Goal: Task Accomplishment & Management: Use online tool/utility

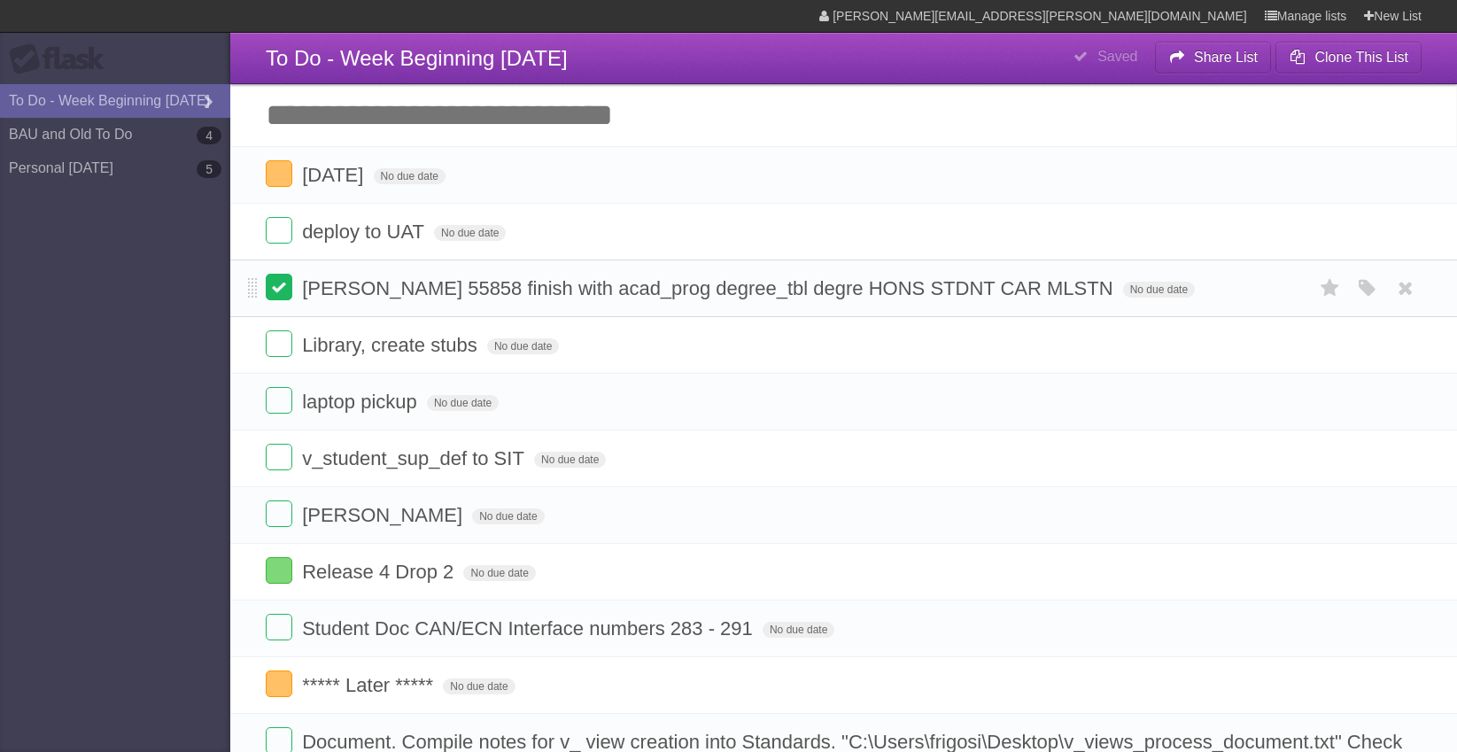
click at [282, 279] on label at bounding box center [279, 287] width 27 height 27
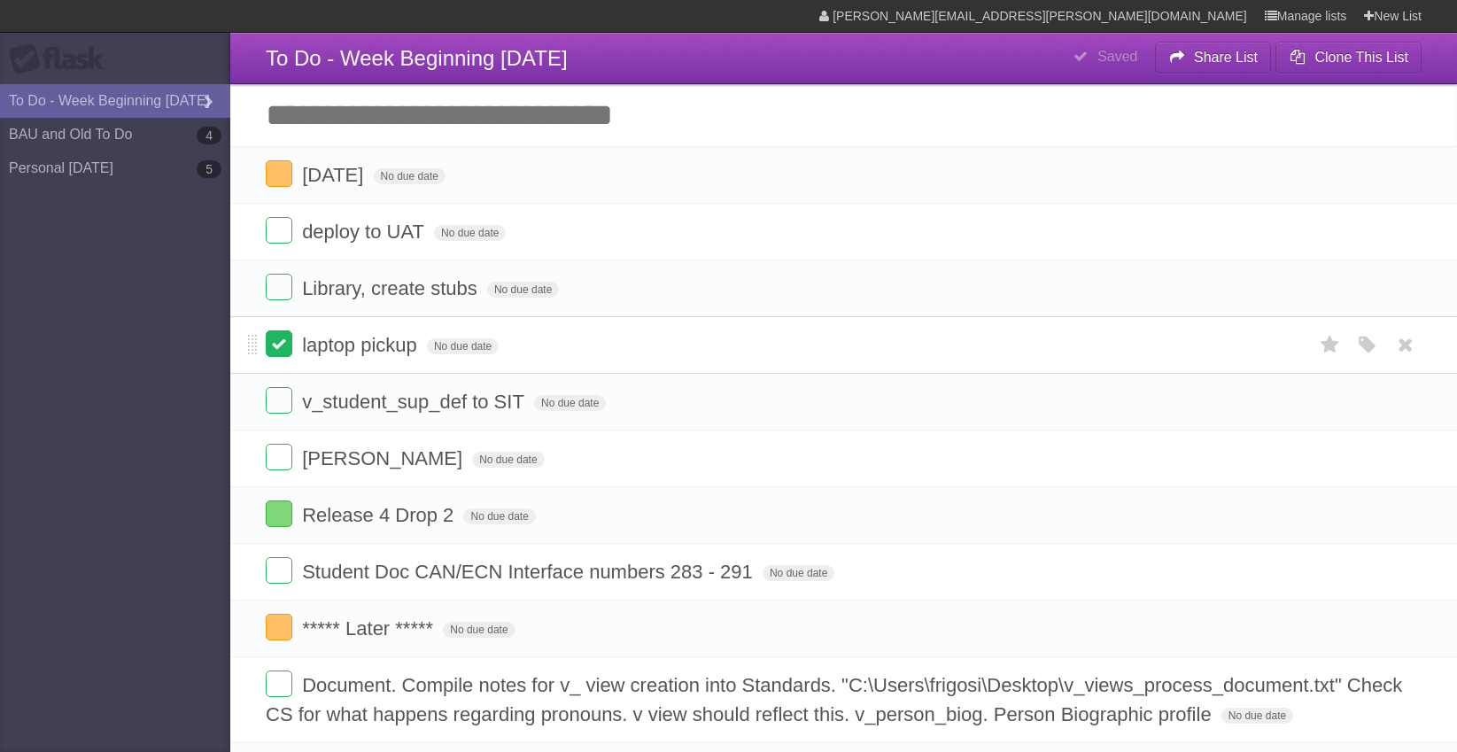
click at [277, 353] on label at bounding box center [279, 343] width 27 height 27
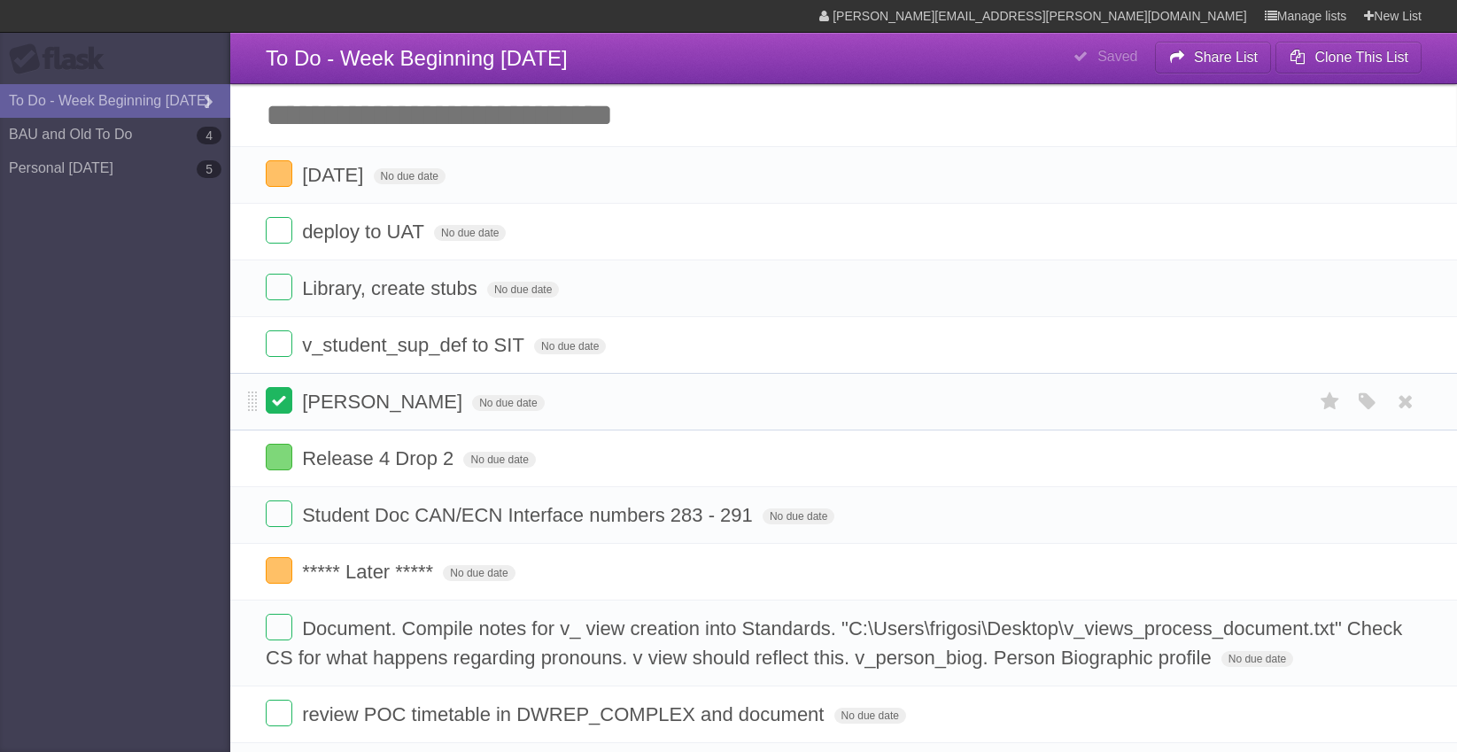
click at [284, 410] on label at bounding box center [279, 400] width 27 height 27
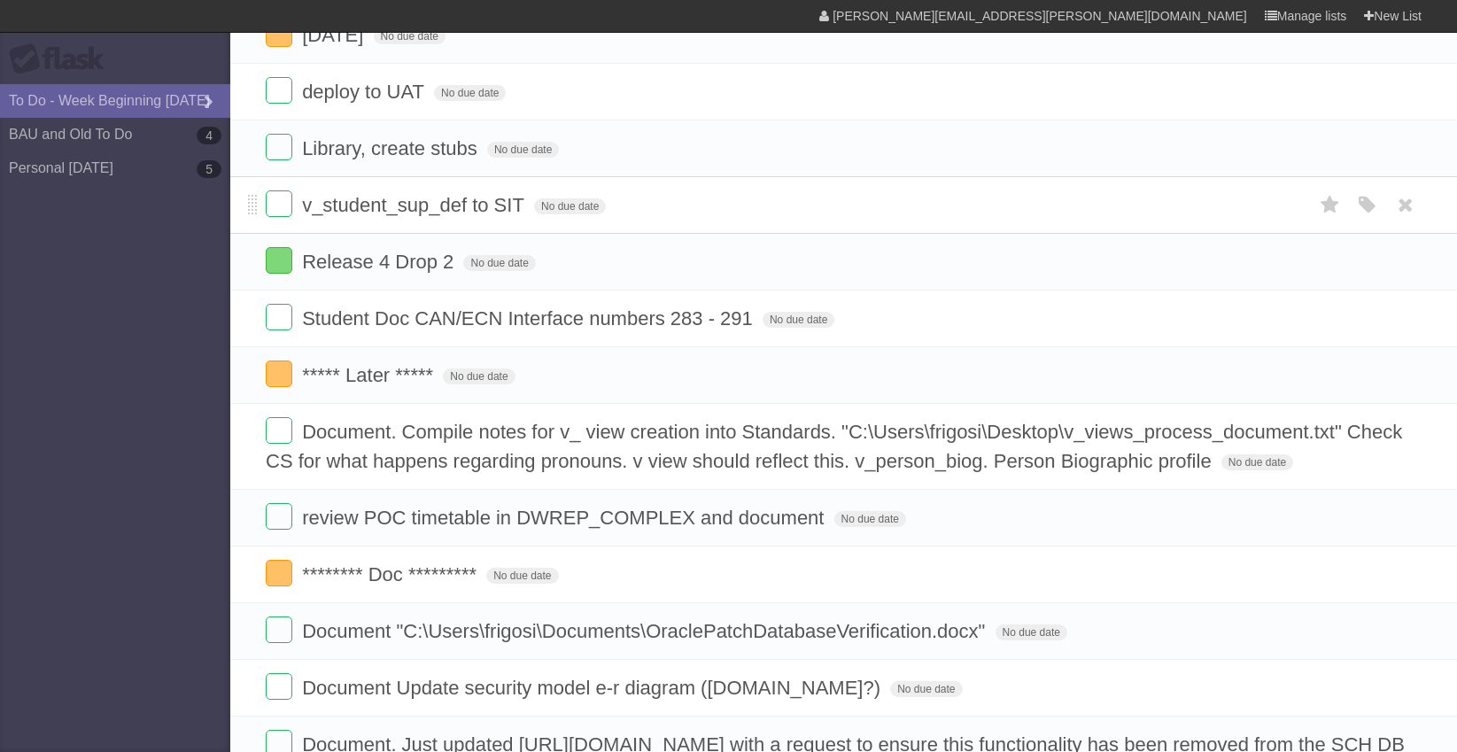
scroll to position [266, 0]
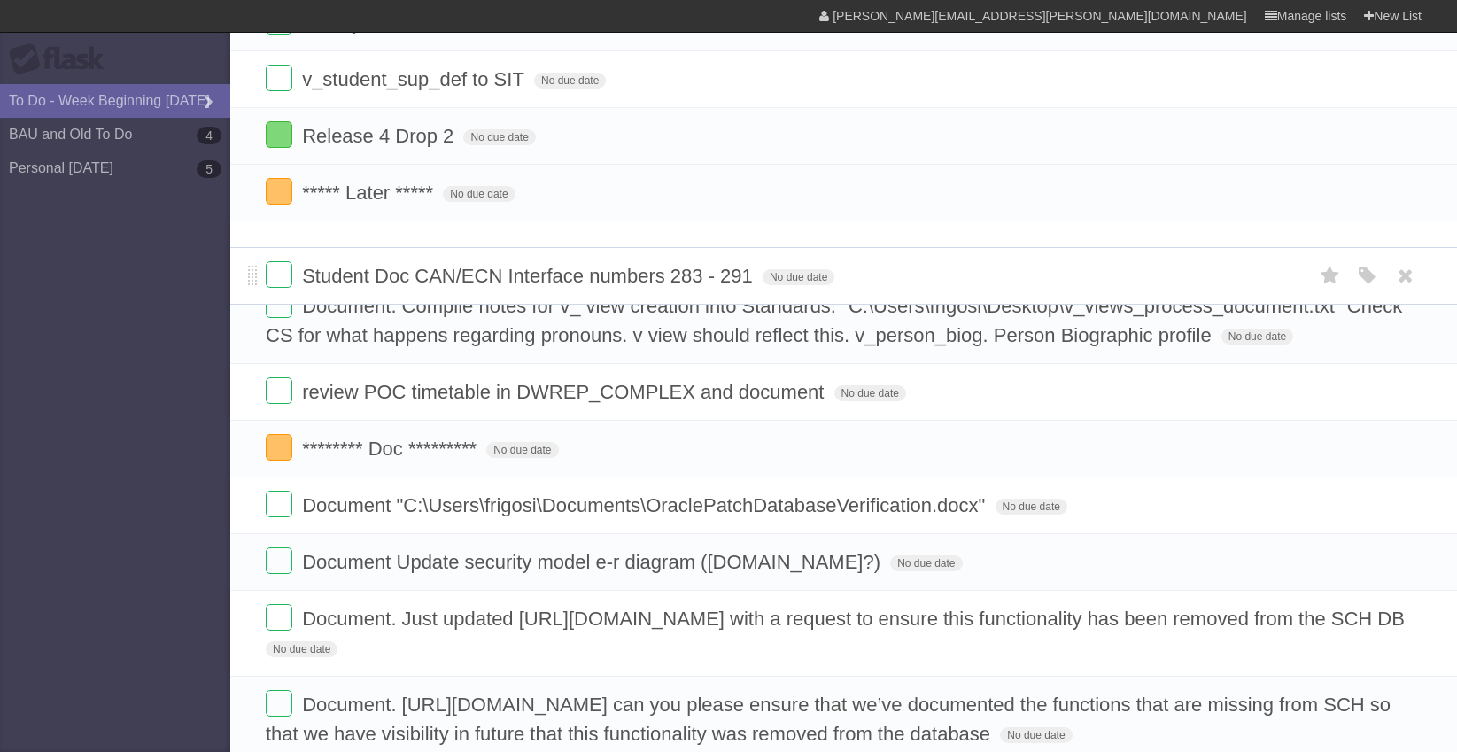
drag, startPoint x: 251, startPoint y: 190, endPoint x: 244, endPoint y: 272, distance: 81.8
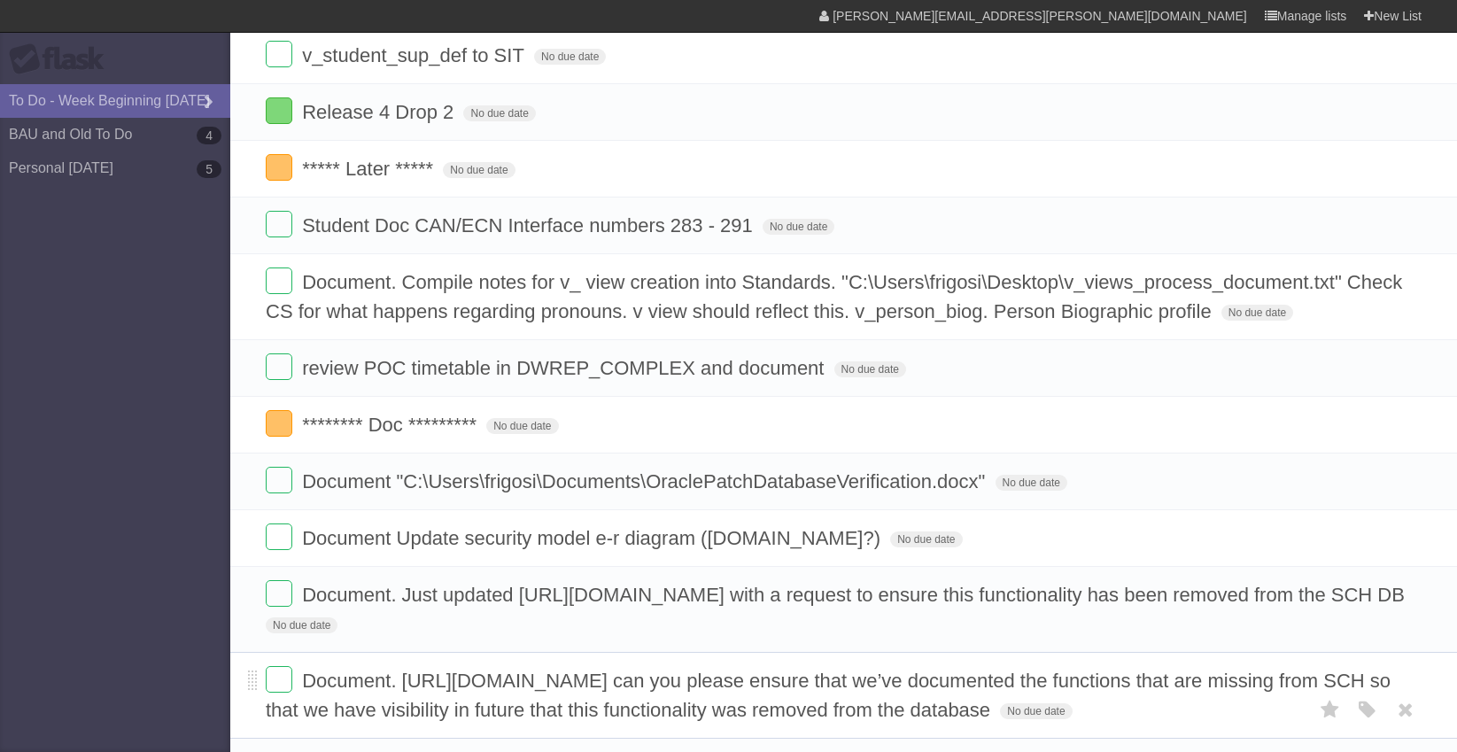
scroll to position [0, 0]
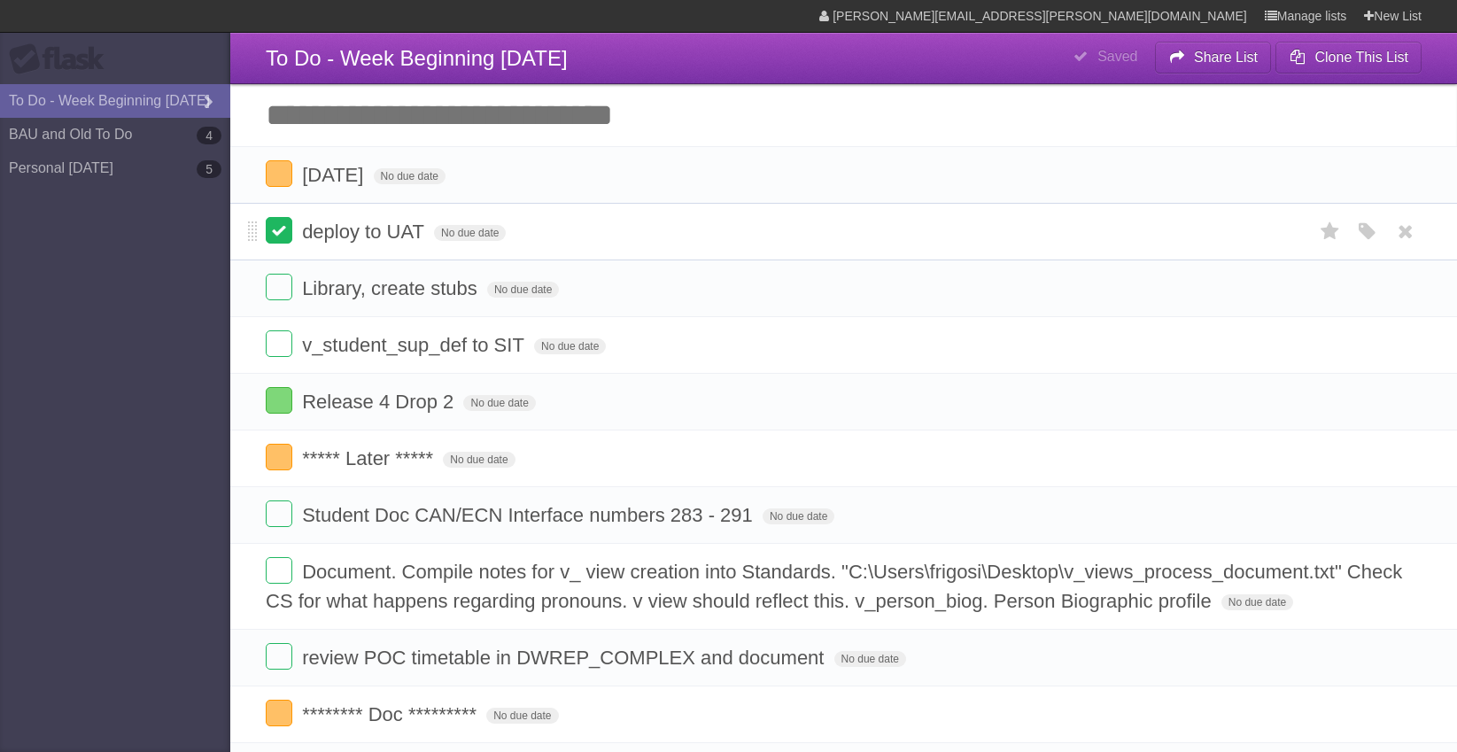
click at [283, 241] on label at bounding box center [279, 230] width 27 height 27
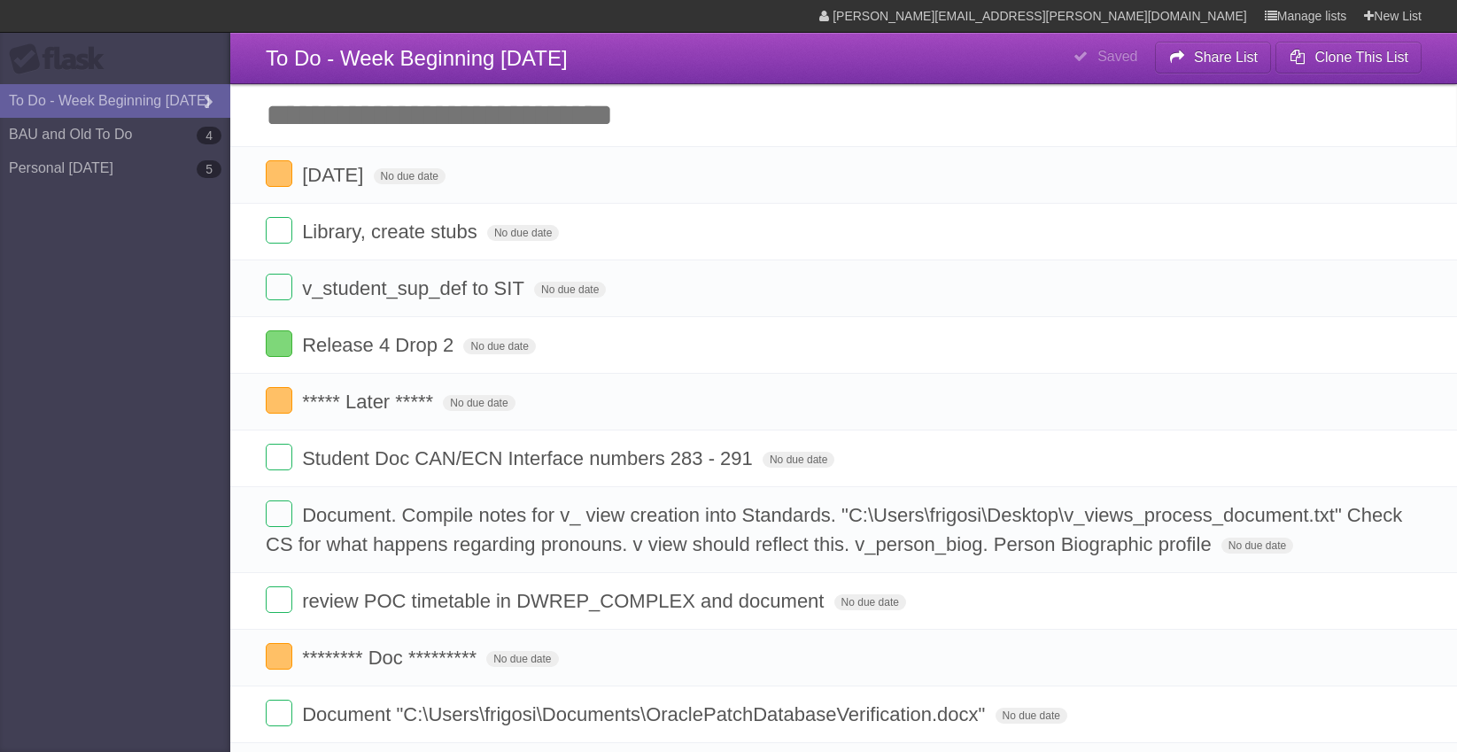
click at [401, 117] on input "Add another task" at bounding box center [843, 115] width 1227 height 62
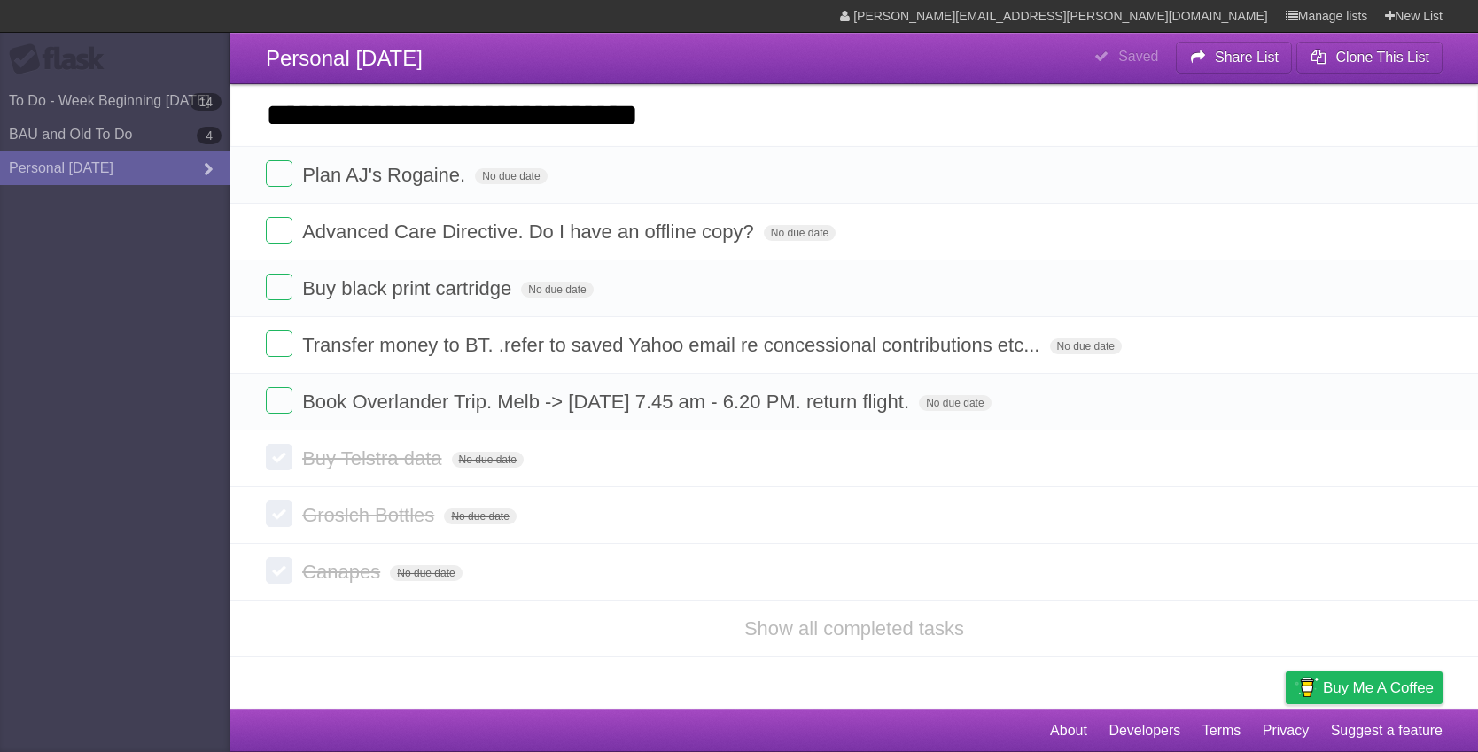
type input "**********"
click input "*********" at bounding box center [0, 0] width 0 height 0
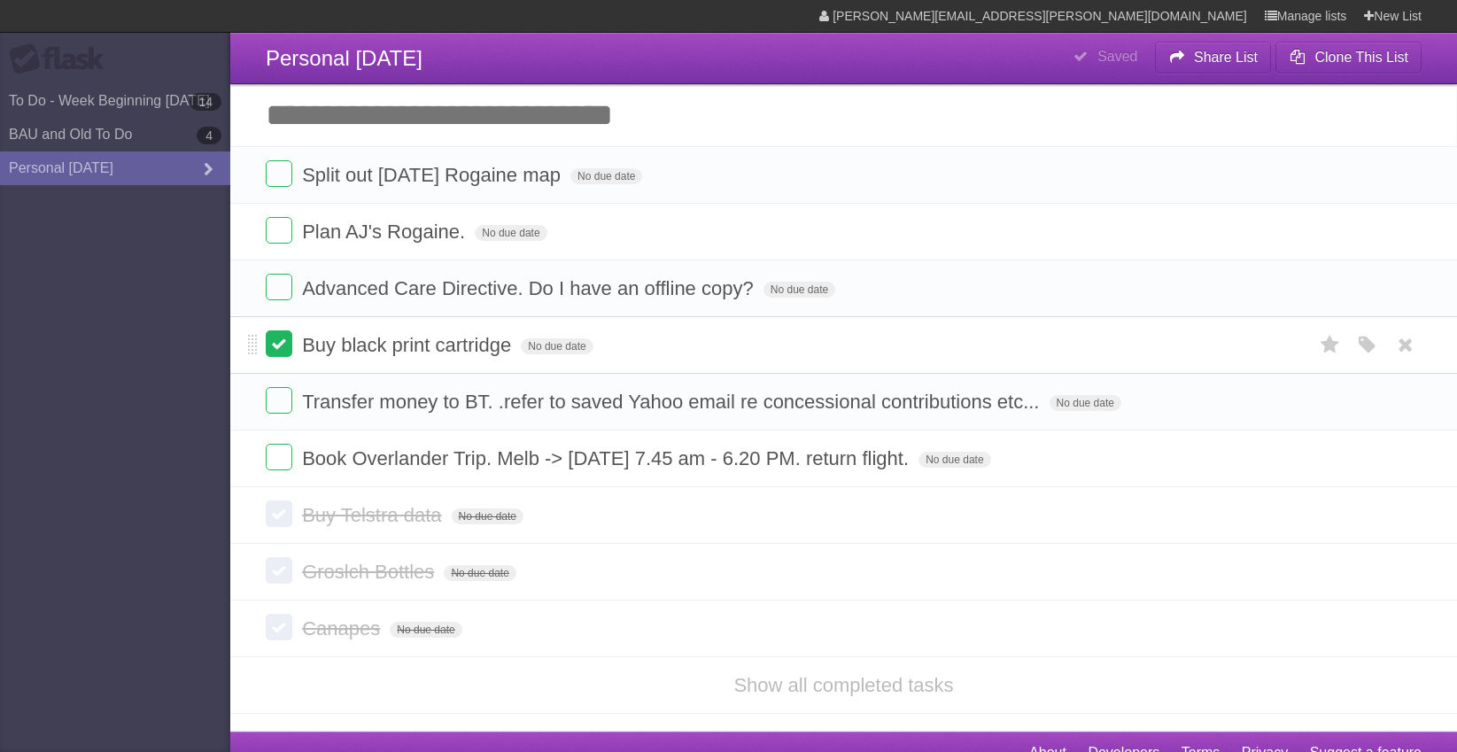
click at [279, 342] on label at bounding box center [279, 343] width 27 height 27
